Goal: Information Seeking & Learning: Learn about a topic

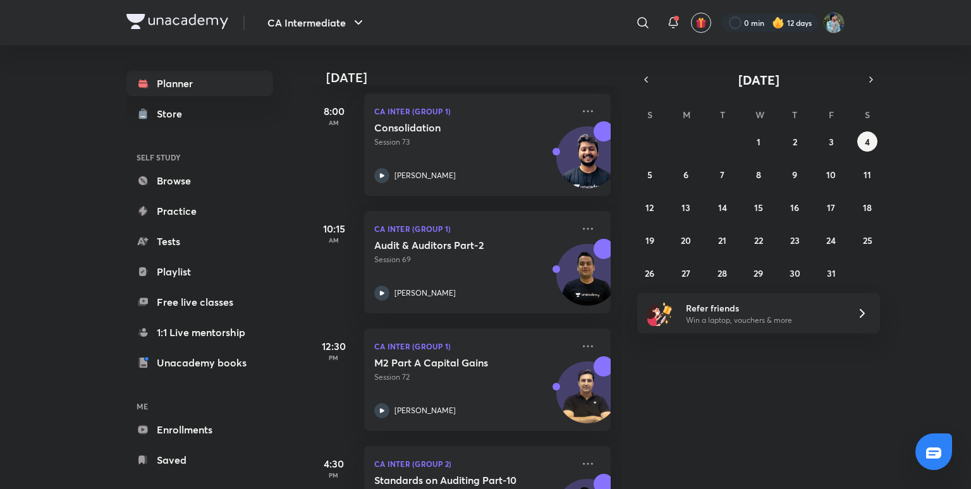
scroll to position [192, 0]
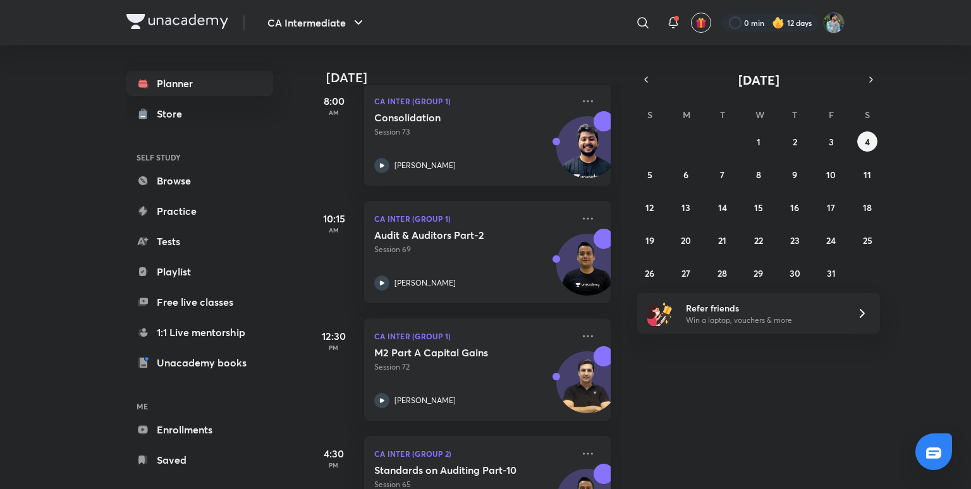
click at [688, 395] on div "[DATE] Good morning, [PERSON_NAME] You have 5 events [DATE] Give us your feedba…" at bounding box center [638, 268] width 660 height 444
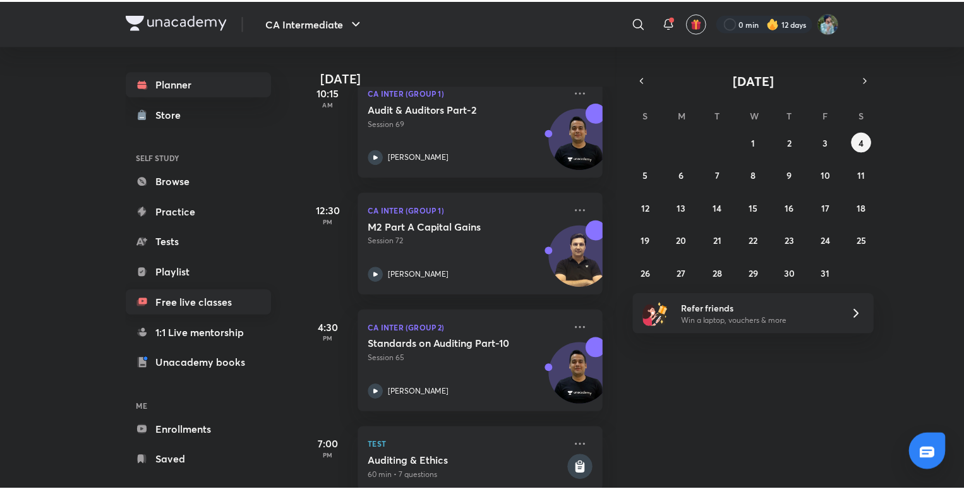
scroll to position [19, 0]
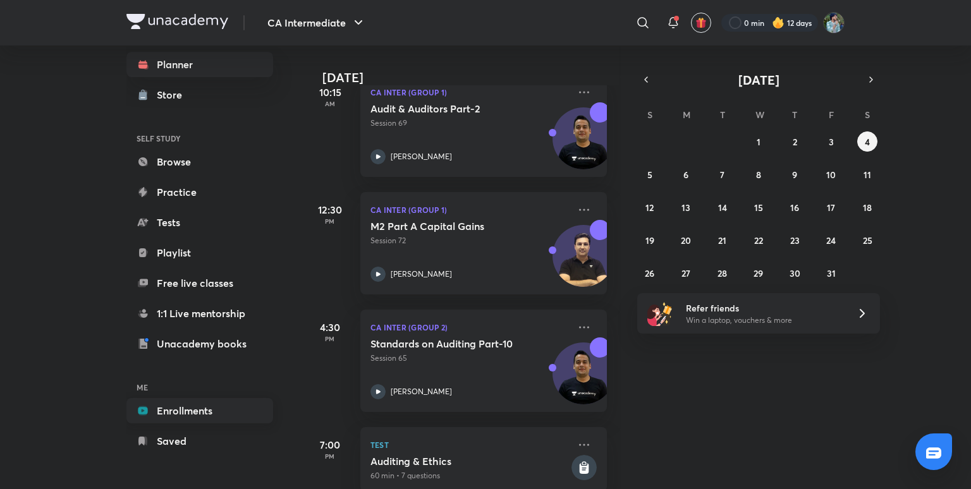
click at [197, 419] on link "Enrollments" at bounding box center [199, 410] width 147 height 25
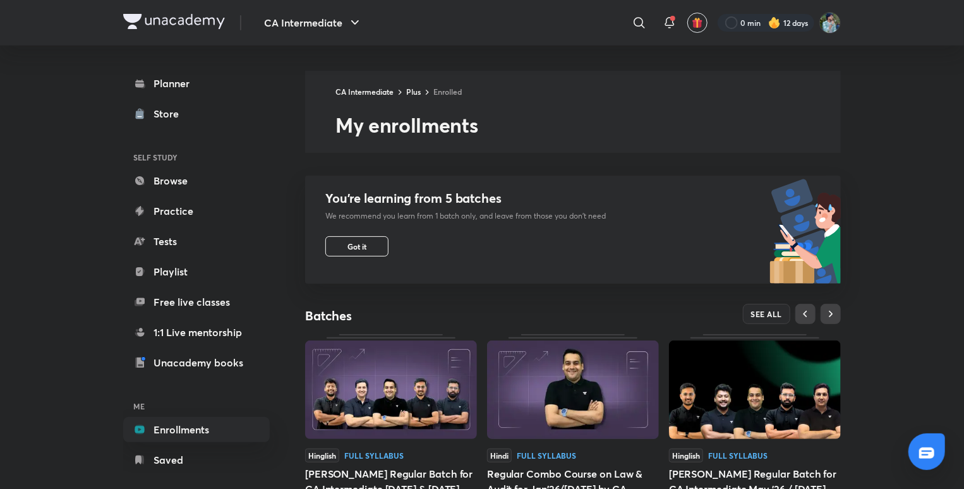
scroll to position [382, 0]
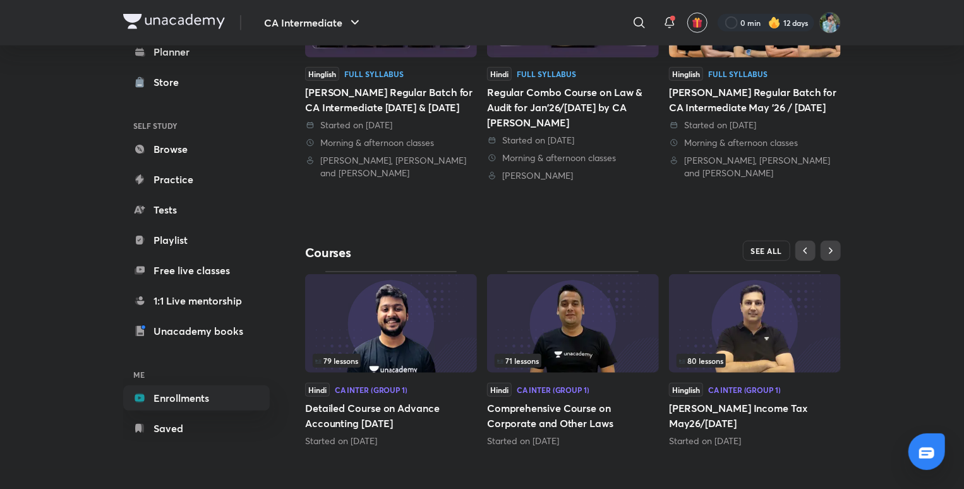
click at [770, 247] on span "SEE ALL" at bounding box center [767, 250] width 32 height 9
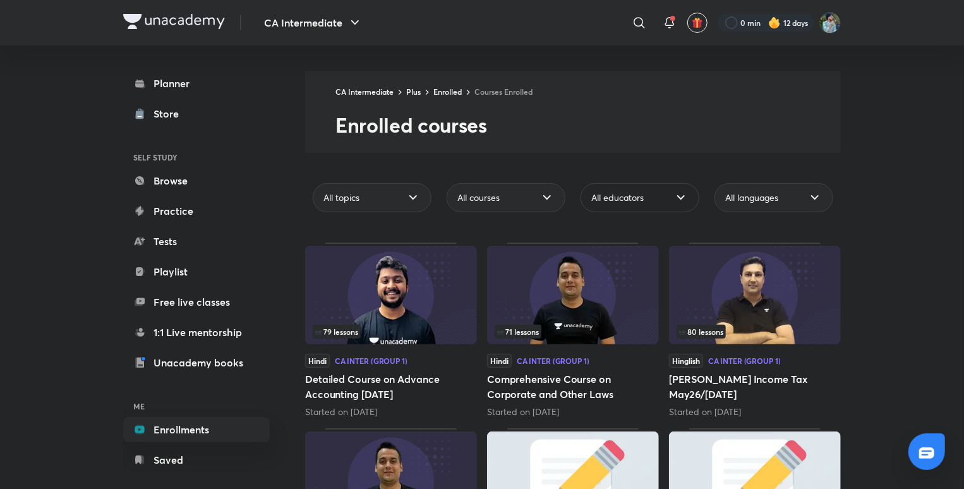
click at [679, 208] on div "All educators" at bounding box center [640, 197] width 119 height 29
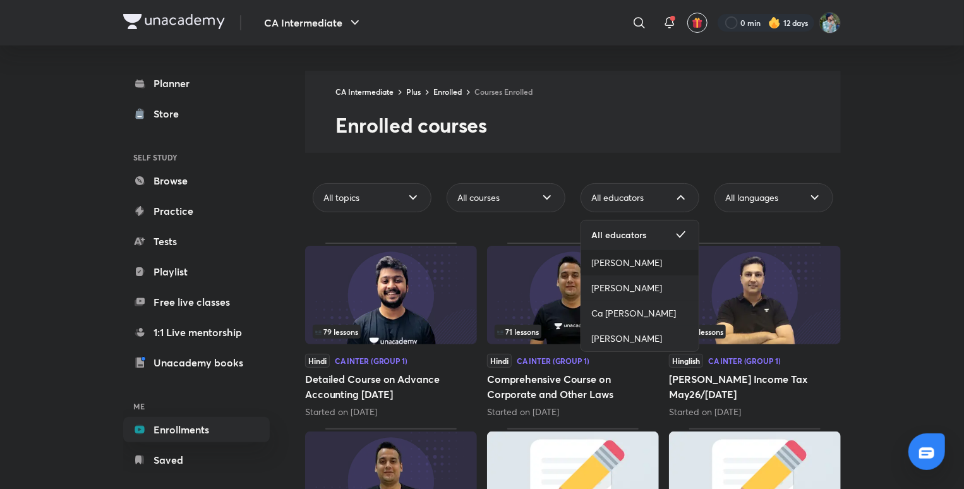
click at [641, 264] on span "[PERSON_NAME]" at bounding box center [627, 263] width 71 height 13
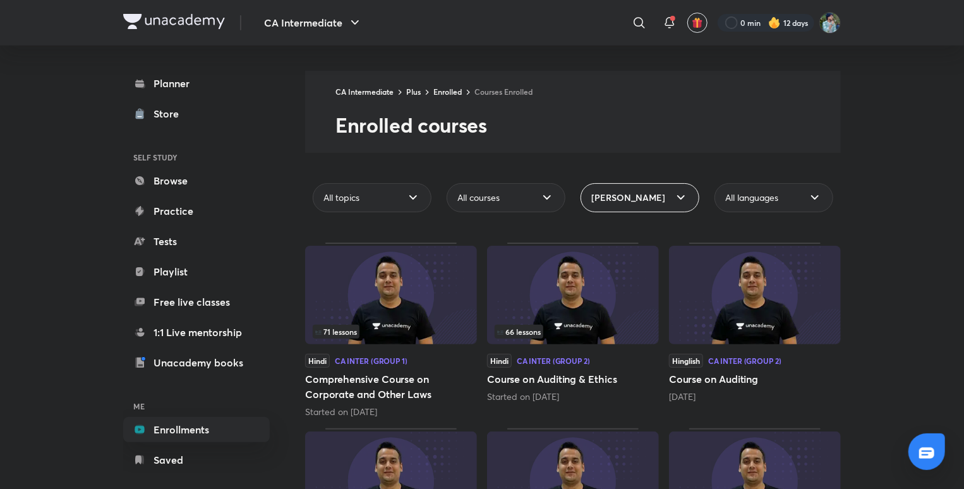
scroll to position [308, 0]
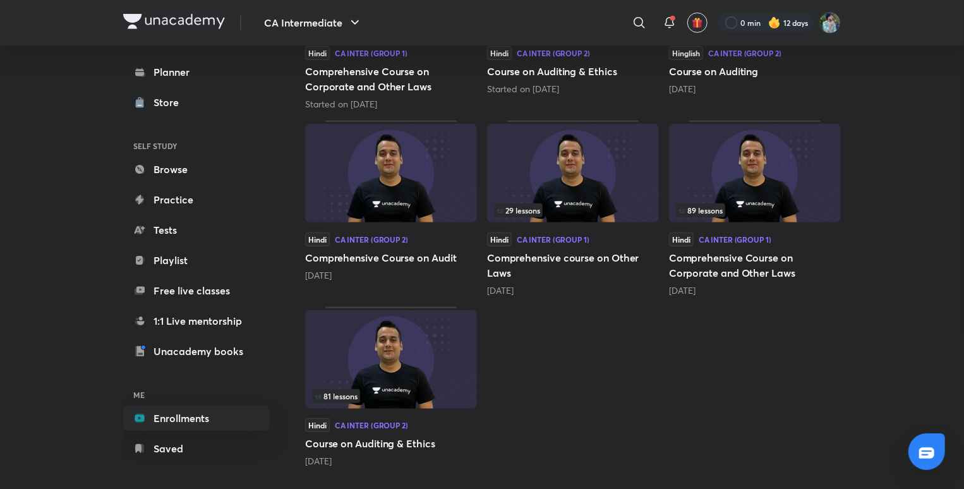
click at [440, 325] on img at bounding box center [391, 359] width 172 height 99
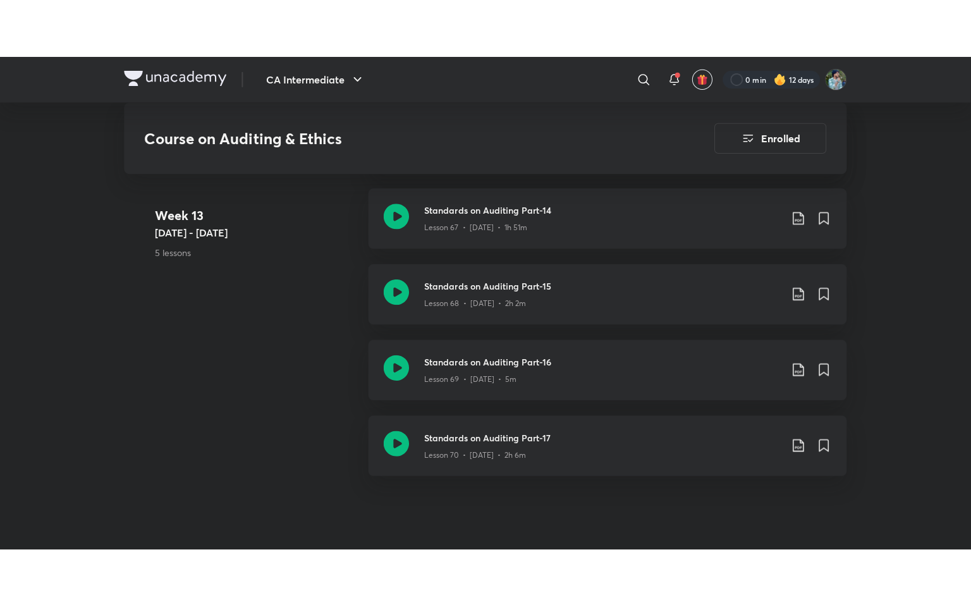
scroll to position [6484, 0]
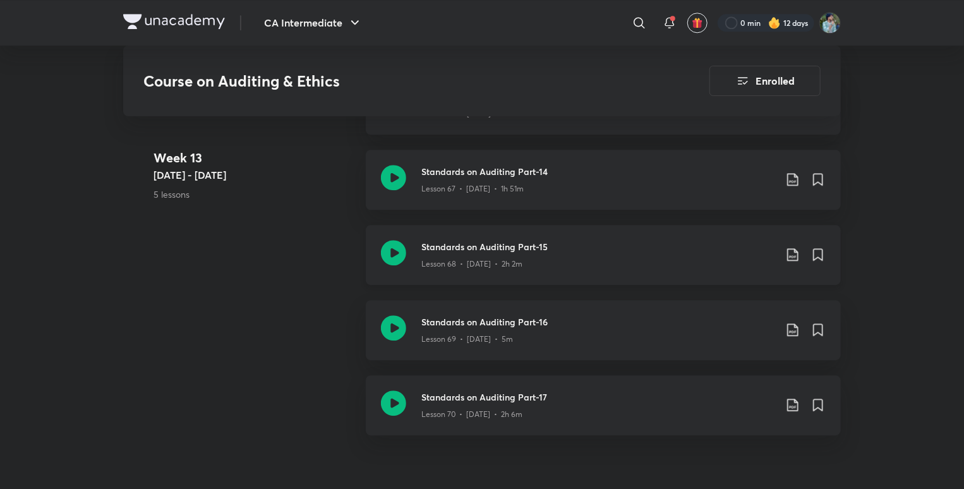
click at [381, 240] on icon at bounding box center [393, 252] width 25 height 25
